Goal: Information Seeking & Learning: Learn about a topic

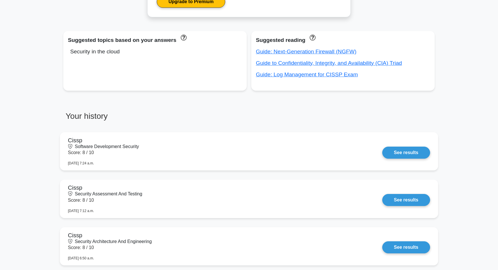
scroll to position [327, 0]
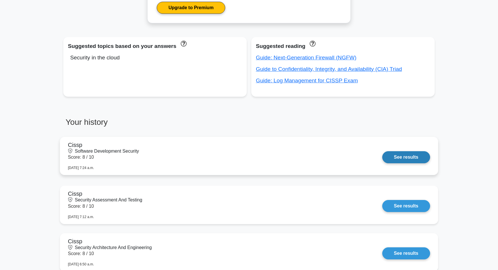
click at [409, 161] on link "See results" at bounding box center [406, 157] width 48 height 12
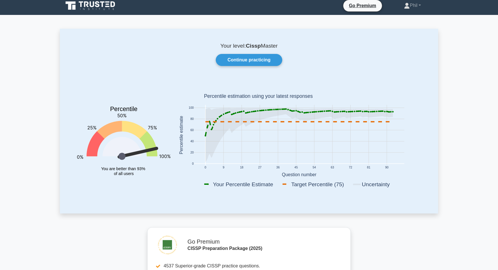
scroll to position [0, 0]
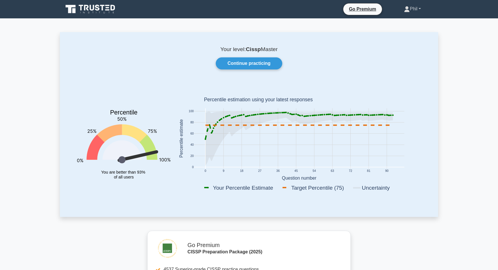
click at [415, 10] on link "Phil" at bounding box center [412, 8] width 44 height 11
click at [416, 22] on link "Profile" at bounding box center [412, 22] width 45 height 9
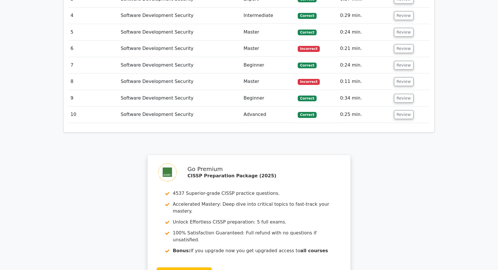
scroll to position [550, 0]
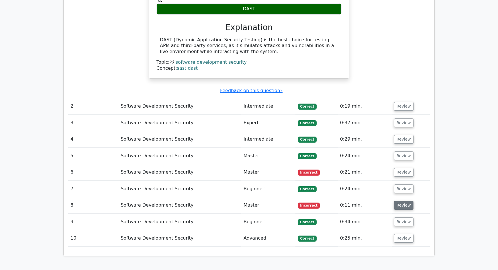
click at [403, 200] on button "Review" at bounding box center [403, 204] width 19 height 9
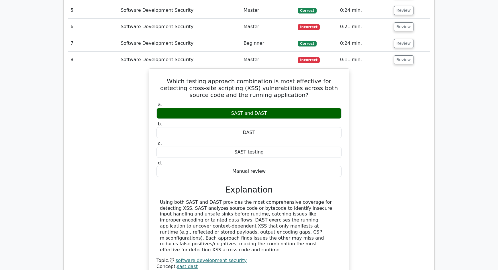
scroll to position [651, 0]
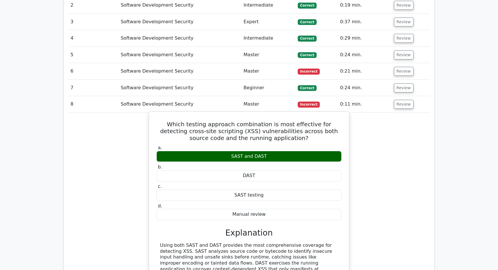
drag, startPoint x: 170, startPoint y: 104, endPoint x: 287, endPoint y: 200, distance: 151.4
click at [287, 200] on div "Which testing approach combination is most effective for detecting cross-site s…" at bounding box center [248, 215] width 195 height 203
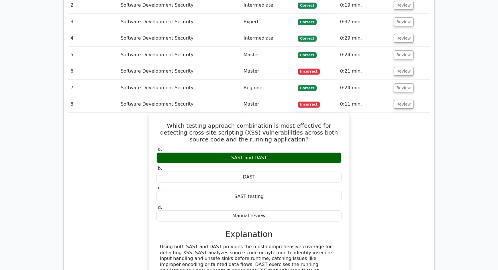
copy div "Which testing approach combination is most effective for detecting cross-site s…"
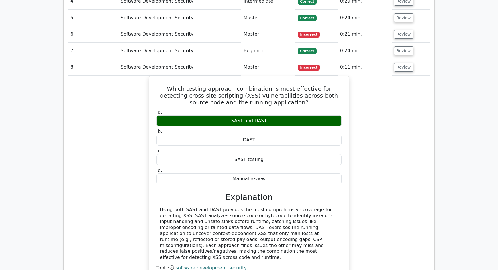
scroll to position [725, 0]
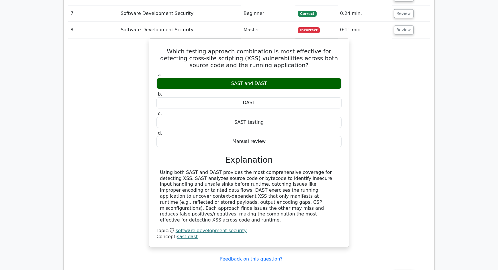
click at [395, 104] on div "Which testing approach combination is most effective for detecting cross-site s…" at bounding box center [248, 145] width 361 height 215
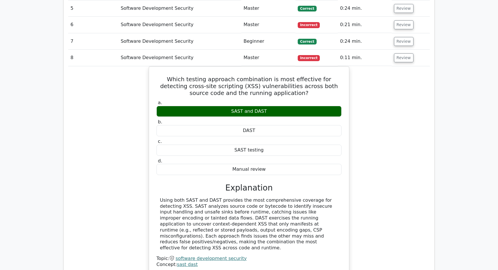
scroll to position [704, 0]
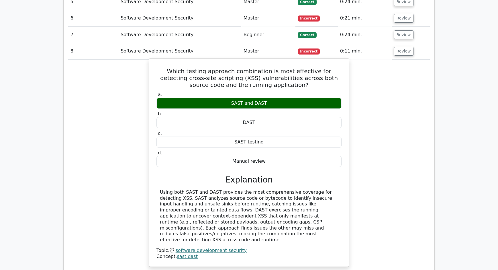
drag, startPoint x: 241, startPoint y: 202, endPoint x: 326, endPoint y: 207, distance: 85.2
click at [326, 207] on div "Using both SAST and DAST provides the most comprehensive coverage for detecting…" at bounding box center [249, 216] width 178 height 54
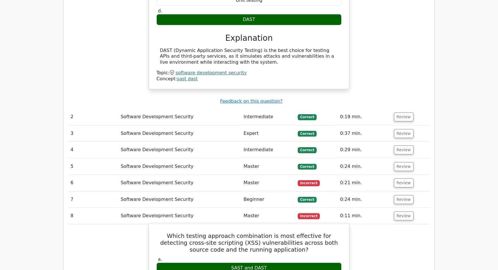
scroll to position [624, 0]
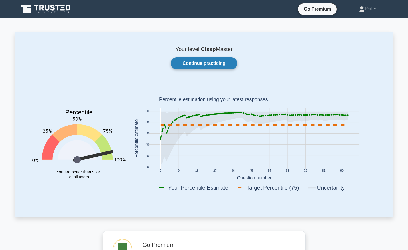
click at [223, 67] on link "Continue practicing" at bounding box center [204, 63] width 66 height 12
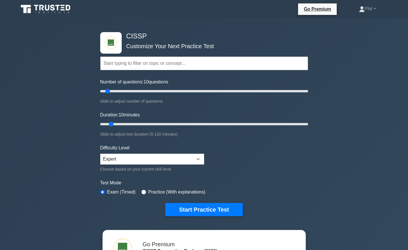
click at [163, 61] on input "text" at bounding box center [204, 63] width 208 height 14
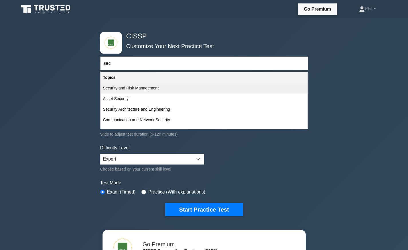
click at [162, 89] on div "Security and Risk Management" at bounding box center [204, 88] width 207 height 11
type input "Security and Risk Management"
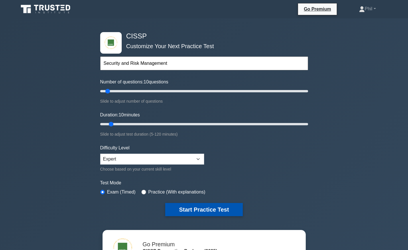
click at [225, 213] on button "Start Practice Test" at bounding box center [203, 209] width 77 height 13
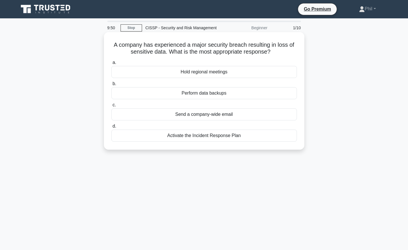
click at [244, 136] on div "Activate the Incident Response Plan" at bounding box center [204, 135] width 186 height 12
click at [111, 128] on input "d. Activate the Incident Response Plan" at bounding box center [111, 126] width 0 height 4
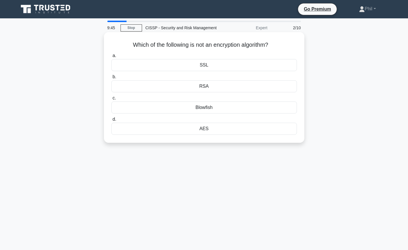
click at [203, 66] on div "SSL" at bounding box center [204, 65] width 186 height 12
click at [111, 58] on input "a. SSL" at bounding box center [111, 56] width 0 height 4
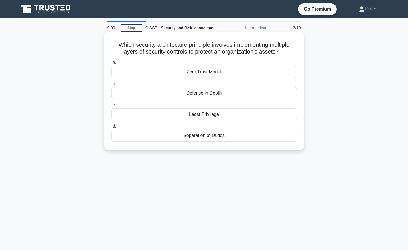
click at [212, 91] on div "Defense in Depth" at bounding box center [204, 93] width 186 height 12
click at [111, 86] on input "b. Defense in Depth" at bounding box center [111, 84] width 0 height 4
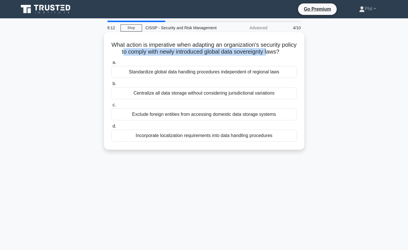
drag, startPoint x: 123, startPoint y: 52, endPoint x: 267, endPoint y: 53, distance: 144.1
click at [267, 53] on h5 "What action is imperative when adapting an organization's security policy to co…" at bounding box center [204, 48] width 187 height 14
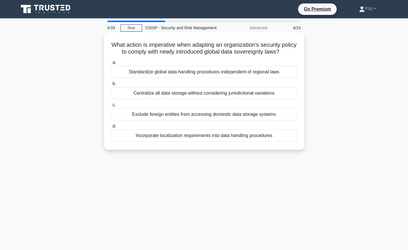
click at [264, 135] on div "Incorporate localization requirements into data handling procedures" at bounding box center [204, 135] width 186 height 12
click at [111, 128] on input "d. Incorporate localization requirements into data handling procedures" at bounding box center [111, 126] width 0 height 4
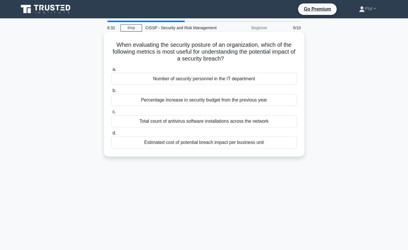
click at [192, 142] on div "Estimated cost of potential breach impact per business unit" at bounding box center [204, 142] width 186 height 12
click at [111, 135] on input "d. Estimated cost of potential breach impact per business unit" at bounding box center [111, 133] width 0 height 4
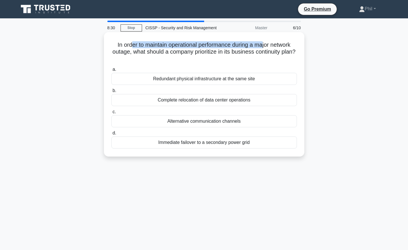
drag, startPoint x: 131, startPoint y: 43, endPoint x: 262, endPoint y: 48, distance: 130.7
click at [262, 48] on h5 "In order to maintain operational performance during a major network outage, wha…" at bounding box center [204, 51] width 187 height 21
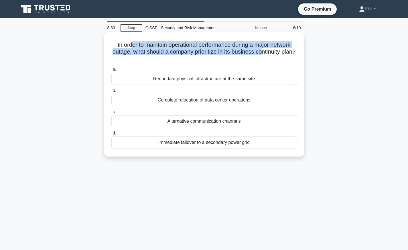
click at [262, 49] on h5 "In order to maintain operational performance during a major network outage, wha…" at bounding box center [204, 51] width 187 height 21
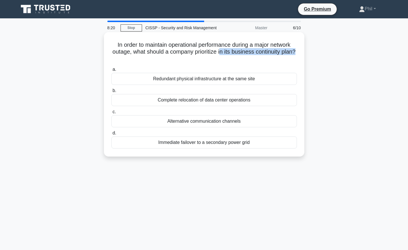
drag, startPoint x: 221, startPoint y: 53, endPoint x: 294, endPoint y: 53, distance: 73.9
click at [294, 53] on h5 "In order to maintain operational performance during a major network outage, wha…" at bounding box center [204, 51] width 187 height 21
click at [266, 124] on div "Alternative communication channels" at bounding box center [204, 121] width 186 height 12
click at [111, 114] on input "c. Alternative communication channels" at bounding box center [111, 112] width 0 height 4
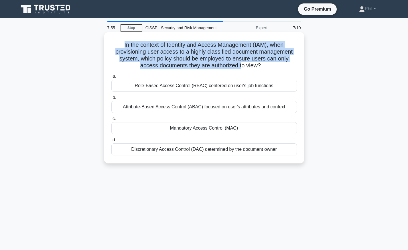
drag, startPoint x: 122, startPoint y: 44, endPoint x: 232, endPoint y: 68, distance: 112.7
click at [232, 68] on h5 "In the context of Identity and Access Management (IAM), when provisioning user …" at bounding box center [204, 55] width 187 height 28
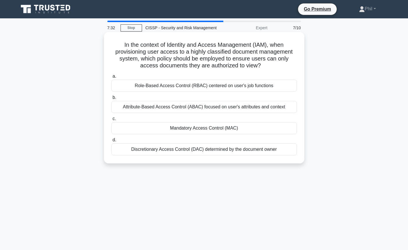
click at [235, 129] on div "Mandatory Access Control (MAC)" at bounding box center [204, 128] width 186 height 12
click at [111, 121] on input "c. Mandatory Access Control (MAC)" at bounding box center [111, 119] width 0 height 4
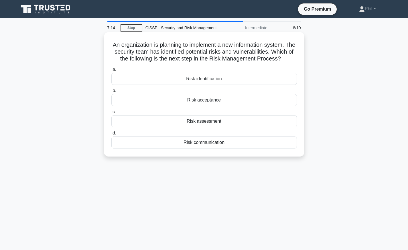
click at [232, 124] on div "Risk assessment" at bounding box center [204, 121] width 186 height 12
click at [111, 114] on input "c. Risk assessment" at bounding box center [111, 112] width 0 height 4
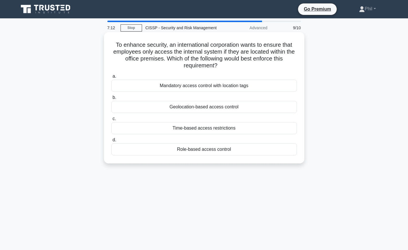
drag, startPoint x: 141, startPoint y: 43, endPoint x: 239, endPoint y: 63, distance: 100.6
click at [239, 63] on h5 "To enhance security, an international corporation wants to ensure that employee…" at bounding box center [204, 55] width 187 height 28
click at [262, 108] on div "Geolocation-based access control" at bounding box center [204, 107] width 186 height 12
click at [111, 99] on input "b. Geolocation-based access control" at bounding box center [111, 98] width 0 height 4
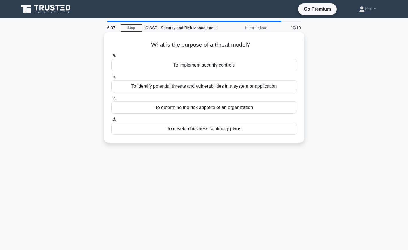
click at [284, 90] on div "To identify potential threats and vulnerabilities in a system or application" at bounding box center [204, 86] width 186 height 12
click at [111, 79] on input "b. To identify potential threats and vulnerabilities in a system or application" at bounding box center [111, 77] width 0 height 4
